Goal: Transaction & Acquisition: Subscribe to service/newsletter

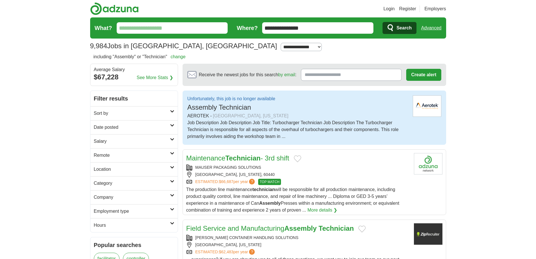
click at [213, 116] on div "[GEOGRAPHIC_DATA], [US_STATE]" at bounding box center [251, 115] width 76 height 7
click at [220, 117] on div "[GEOGRAPHIC_DATA], [US_STATE]" at bounding box center [251, 115] width 76 height 7
click at [215, 123] on div "Job Description Job Description Job Title: Turbocharger Technician Job Descript…" at bounding box center [297, 129] width 221 height 21
click at [208, 100] on p "Unfortunately, this job is no longer available" at bounding box center [231, 98] width 88 height 7
click at [215, 111] on h2 "Unfortunately, this job is no longer available Assembly Technician" at bounding box center [231, 103] width 88 height 17
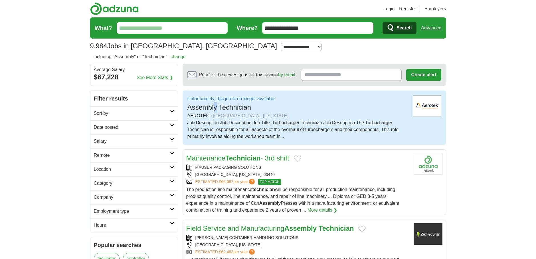
click at [215, 111] on h2 "Unfortunately, this job is no longer available Assembly Technician" at bounding box center [231, 103] width 88 height 17
click at [261, 119] on div "Job Description Job Description Job Title: Turbocharger Technician Job Descript…" at bounding box center [297, 129] width 221 height 21
drag, startPoint x: 199, startPoint y: 79, endPoint x: 304, endPoint y: 109, distance: 109.5
click at [304, 109] on div "Unfortunately, this job is no longer available Assembly Technician" at bounding box center [297, 103] width 221 height 17
click at [425, 102] on img at bounding box center [427, 105] width 29 height 21
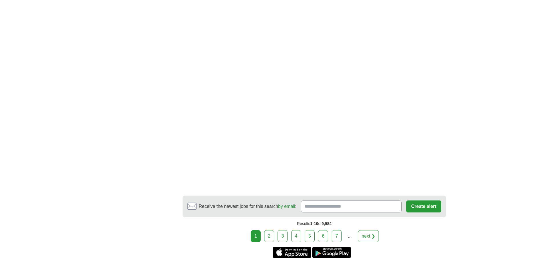
scroll to position [951, 0]
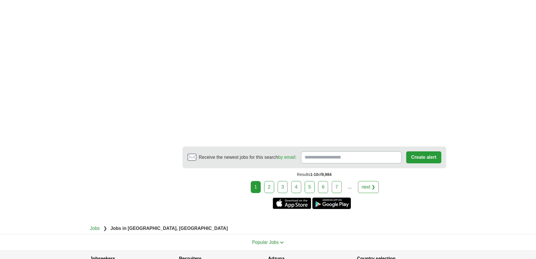
click at [269, 186] on link "2" at bounding box center [269, 187] width 10 height 12
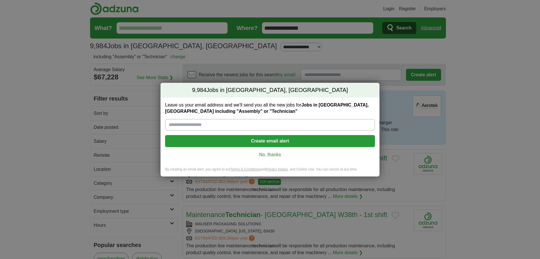
click at [188, 121] on input "Leave us your email address and we'll send you all the new jobs for Jobs in Bol…" at bounding box center [270, 124] width 210 height 11
type input "**********"
click at [222, 139] on button "Create email alert" at bounding box center [270, 141] width 210 height 12
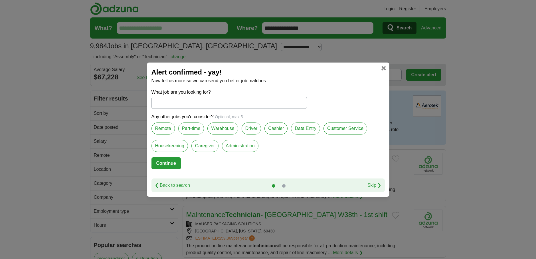
click at [170, 164] on button "Continue" at bounding box center [165, 163] width 29 height 12
select select "**"
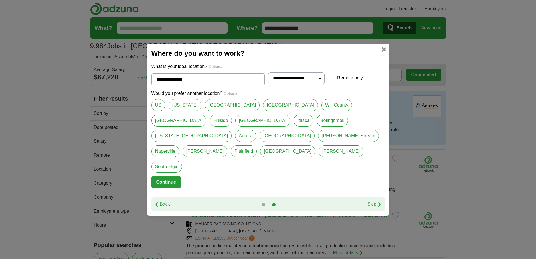
click at [263, 111] on link "[GEOGRAPHIC_DATA]" at bounding box center [290, 105] width 55 height 12
type input "**********"
click at [172, 176] on button "Continue" at bounding box center [165, 182] width 29 height 12
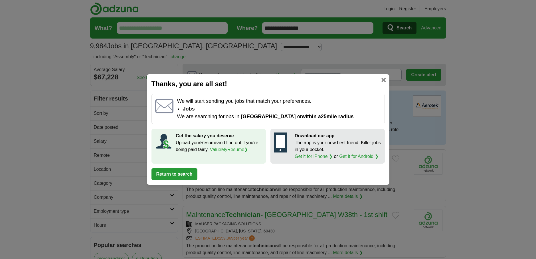
click at [382, 78] on link at bounding box center [383, 80] width 5 height 5
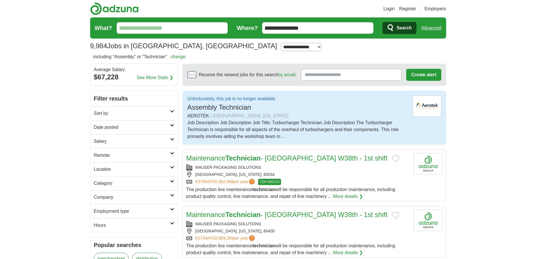
click at [268, 99] on p "Unfortunately, this job is no longer available" at bounding box center [231, 98] width 88 height 7
click at [426, 105] on img at bounding box center [427, 105] width 29 height 21
drag, startPoint x: 222, startPoint y: 122, endPoint x: 294, endPoint y: 120, distance: 71.6
click at [294, 120] on div "Job Description Job Description Job Title: Turbocharger Technician Job Descript…" at bounding box center [297, 129] width 221 height 21
drag, startPoint x: 235, startPoint y: 127, endPoint x: 231, endPoint y: 125, distance: 4.0
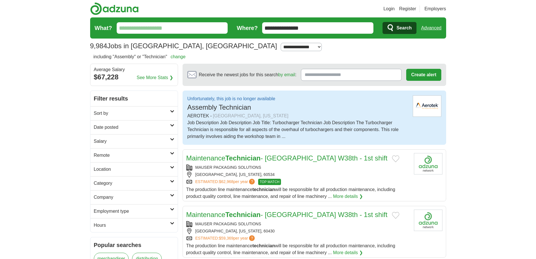
click at [234, 127] on div "Job Description Job Description Job Title: Turbocharger Technician Job Descript…" at bounding box center [297, 129] width 221 height 21
drag, startPoint x: 226, startPoint y: 122, endPoint x: 204, endPoint y: 119, distance: 22.8
click at [204, 119] on div "AEROTEK - BOLINGBROOK, ILLINOIS" at bounding box center [297, 115] width 221 height 7
drag, startPoint x: 267, startPoint y: 115, endPoint x: 212, endPoint y: 116, distance: 54.8
click at [212, 116] on div "AEROTEK - BOLINGBROOK, ILLINOIS" at bounding box center [297, 115] width 221 height 7
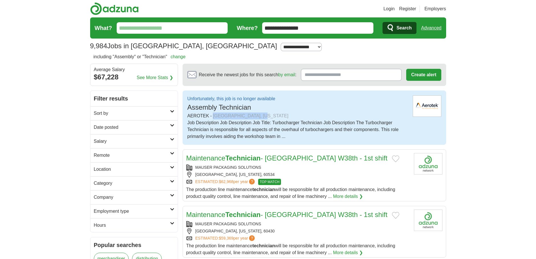
drag, startPoint x: 212, startPoint y: 116, endPoint x: 222, endPoint y: 115, distance: 9.7
copy div "[GEOGRAPHIC_DATA], [US_STATE]"
click at [284, 100] on div "Unfortunately, this job is no longer available Assembly Technician" at bounding box center [297, 103] width 221 height 17
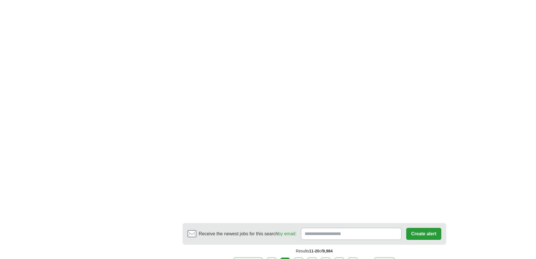
scroll to position [1027, 0]
